Goal: Communication & Community: Answer question/provide support

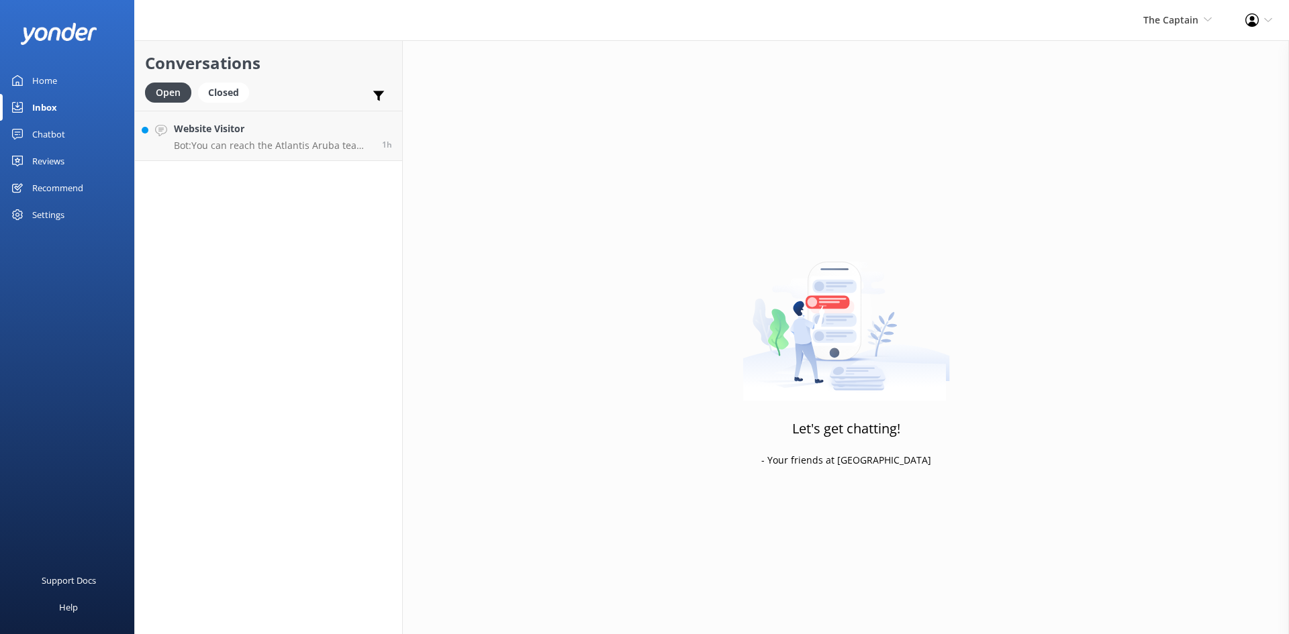
click at [42, 105] on div "Inbox" at bounding box center [44, 107] width 25 height 27
click at [303, 131] on h4 "Website Visitor" at bounding box center [273, 129] width 198 height 15
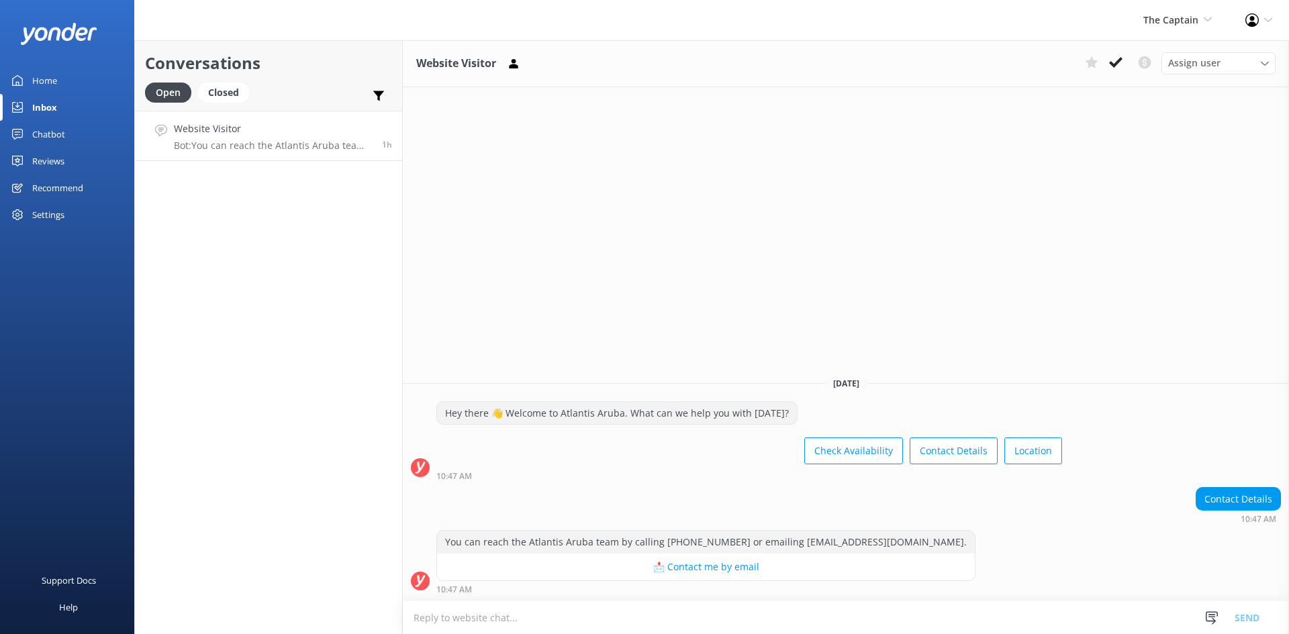
click at [483, 616] on textarea at bounding box center [846, 618] width 886 height 33
type textarea "Good afternoon [DOMAIN_NAME]"
click at [1254, 610] on button "Send" at bounding box center [1247, 618] width 50 height 34
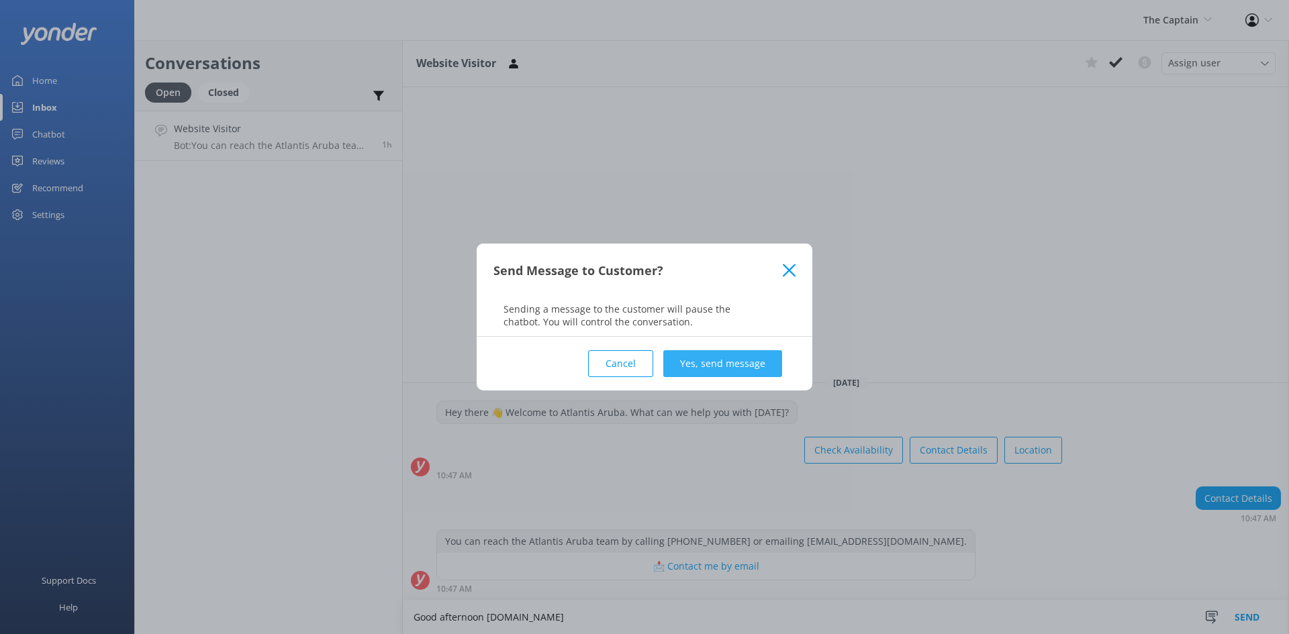
click at [717, 369] on button "Yes, send message" at bounding box center [722, 363] width 119 height 27
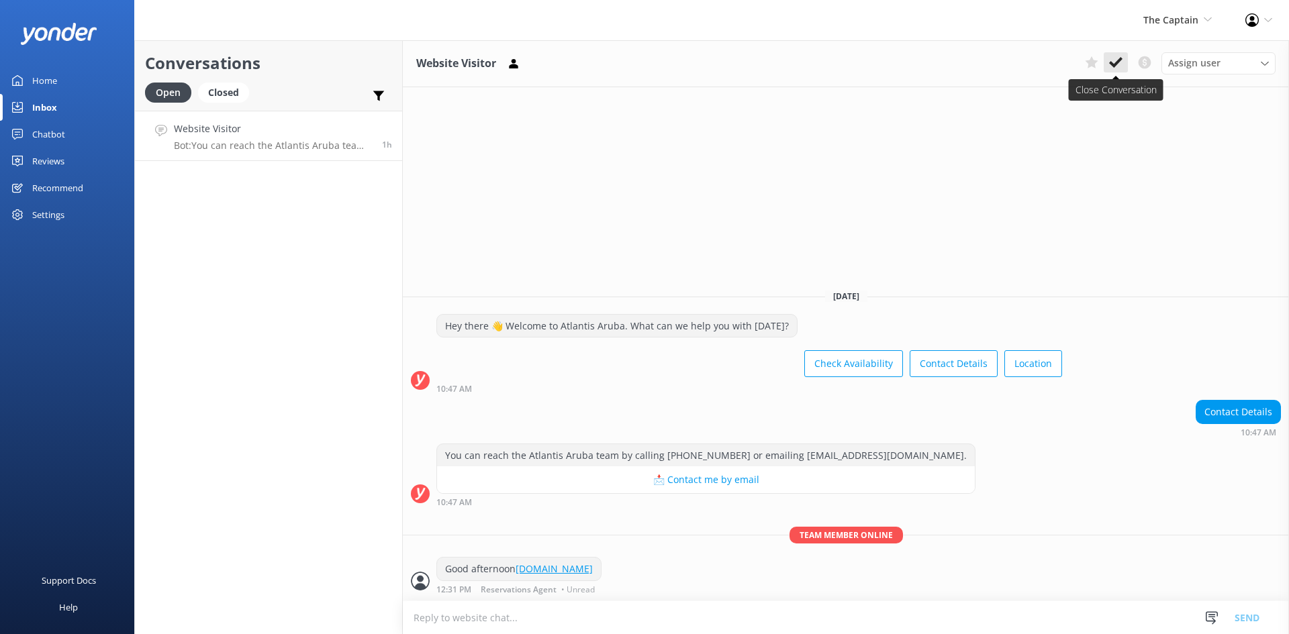
click at [1116, 57] on icon at bounding box center [1115, 62] width 13 height 13
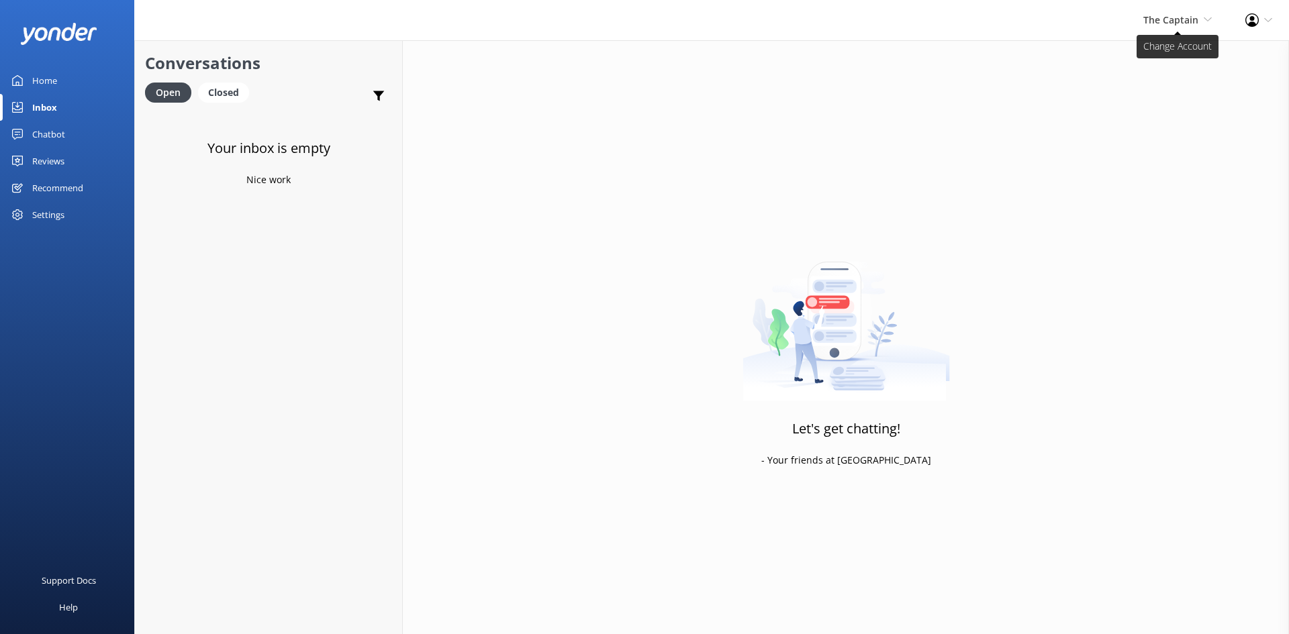
click at [1174, 17] on span "The Captain" at bounding box center [1170, 19] width 55 height 13
click at [1139, 52] on link "De [GEOGRAPHIC_DATA]" at bounding box center [1162, 58] width 134 height 32
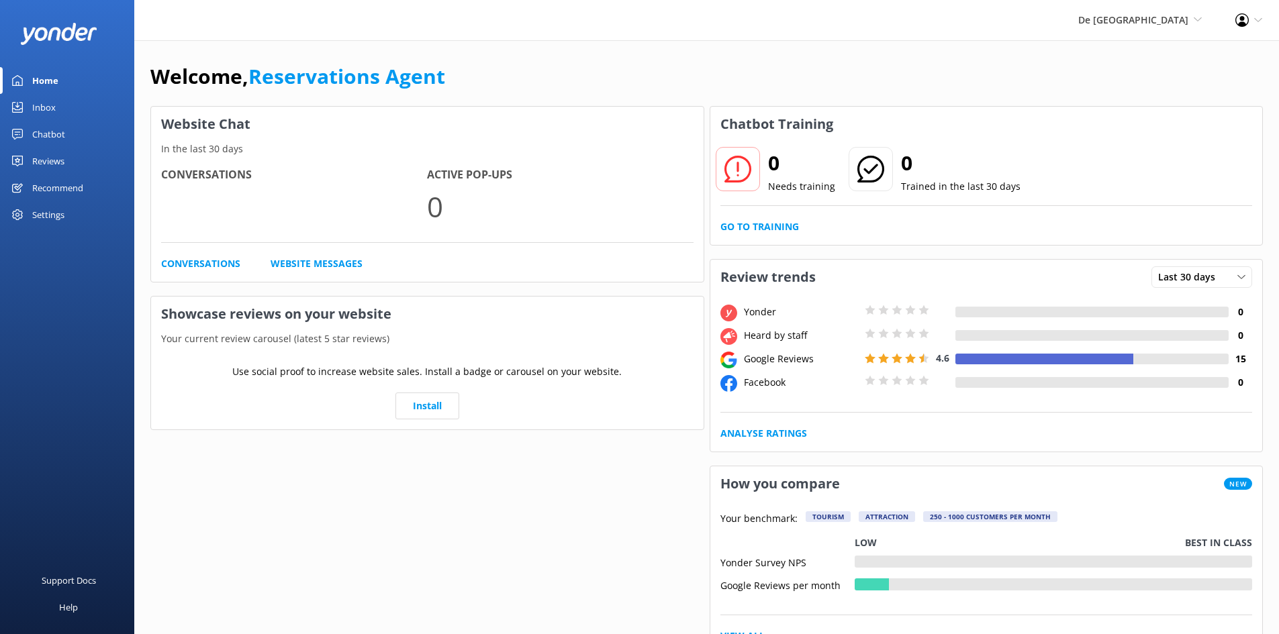
click at [39, 105] on div "Inbox" at bounding box center [43, 107] width 23 height 27
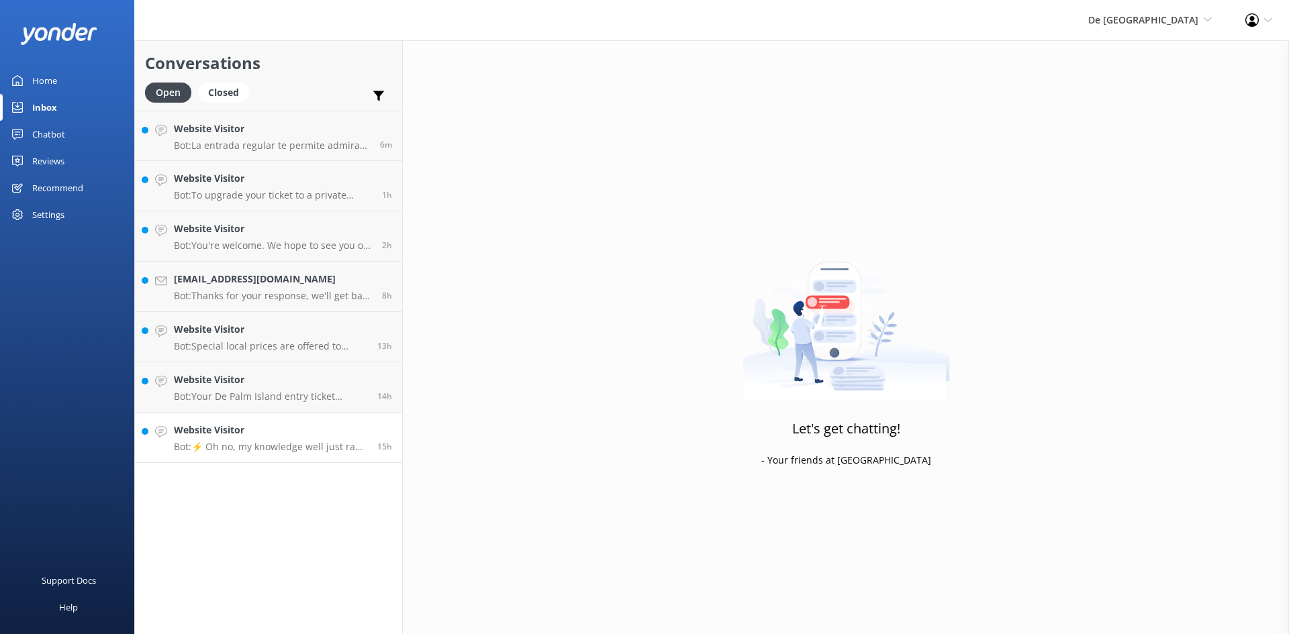
click at [267, 424] on h4 "Website Visitor" at bounding box center [270, 430] width 193 height 15
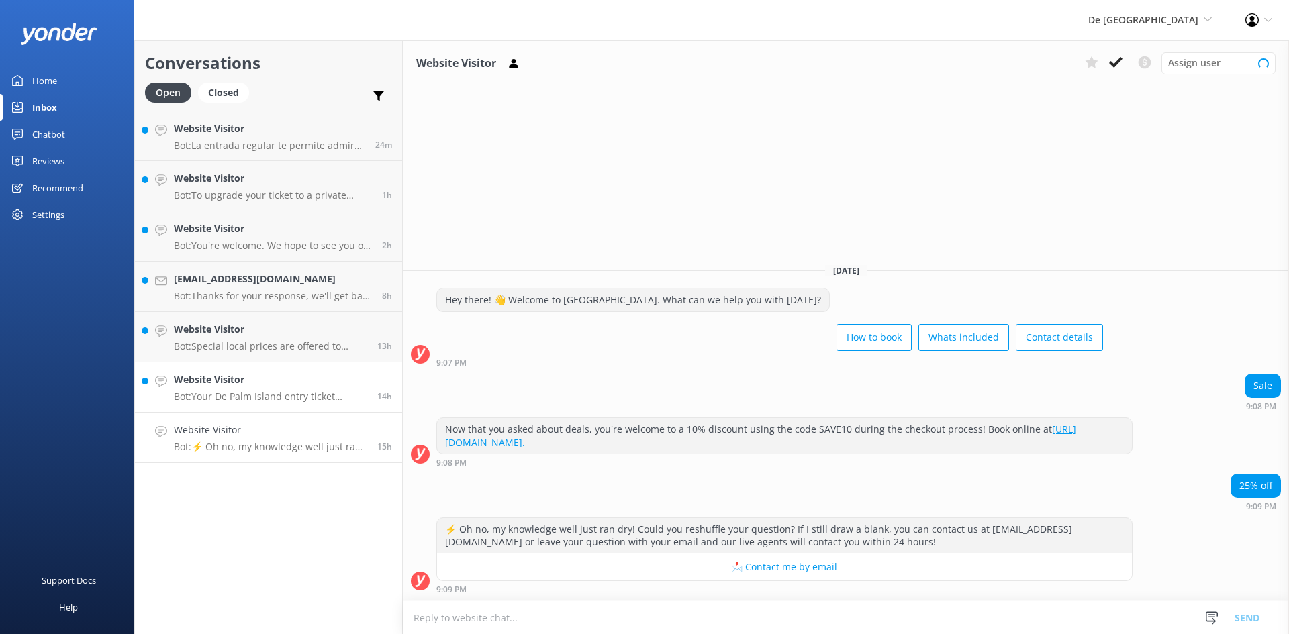
click at [306, 393] on p "Bot: Your De Palm Island entry ticket includes a lunch buffet, open bar, grill …" at bounding box center [270, 397] width 193 height 12
